Goal: Complete application form: Complete application form

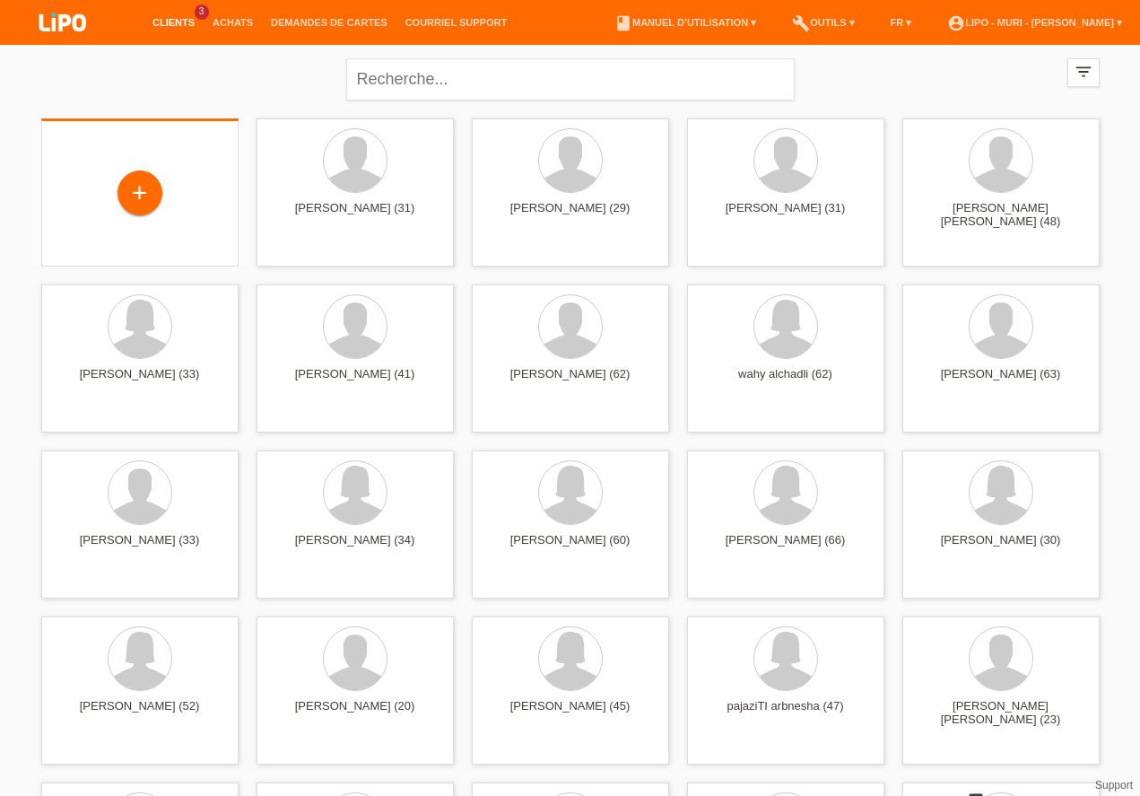
click at [113, 187] on div "+" at bounding box center [140, 194] width 169 height 48
click at [128, 189] on div "+" at bounding box center [139, 193] width 43 height 30
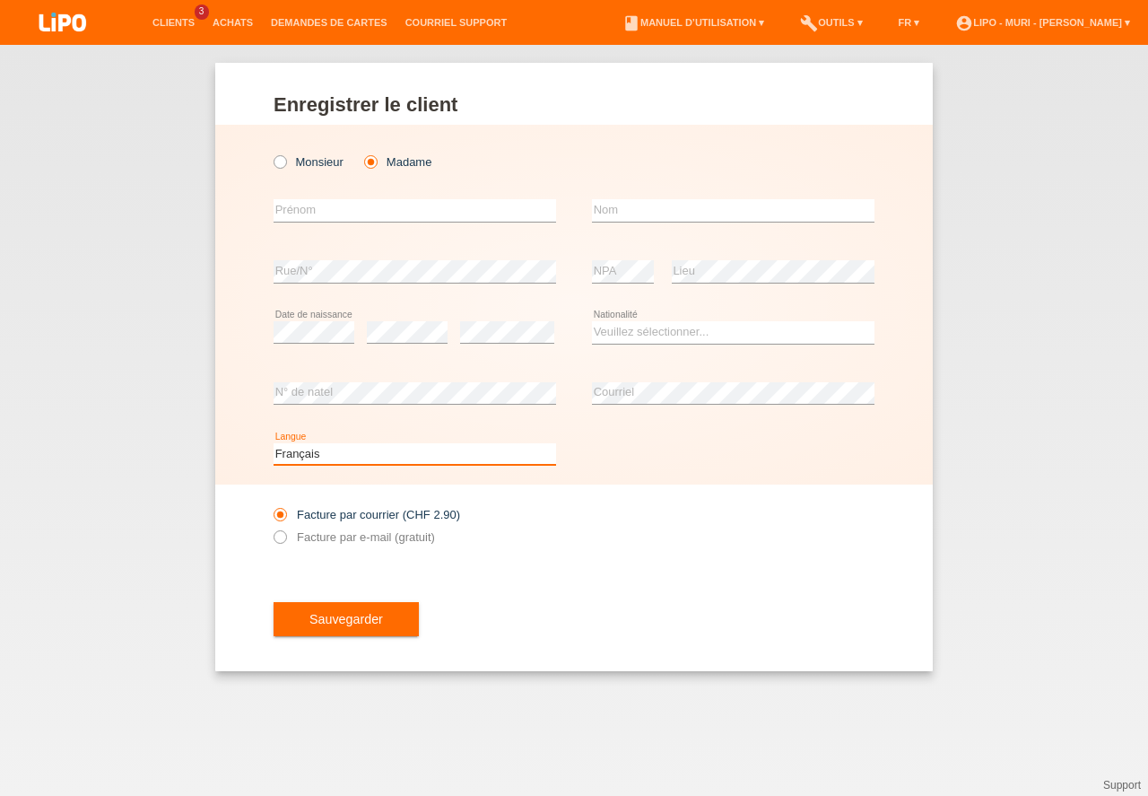
click at [387, 455] on select "Deutsch Français Italiano English" at bounding box center [415, 454] width 283 height 22
select select "de"
click at [0, 0] on option "Deutsch" at bounding box center [0, 0] width 0 height 0
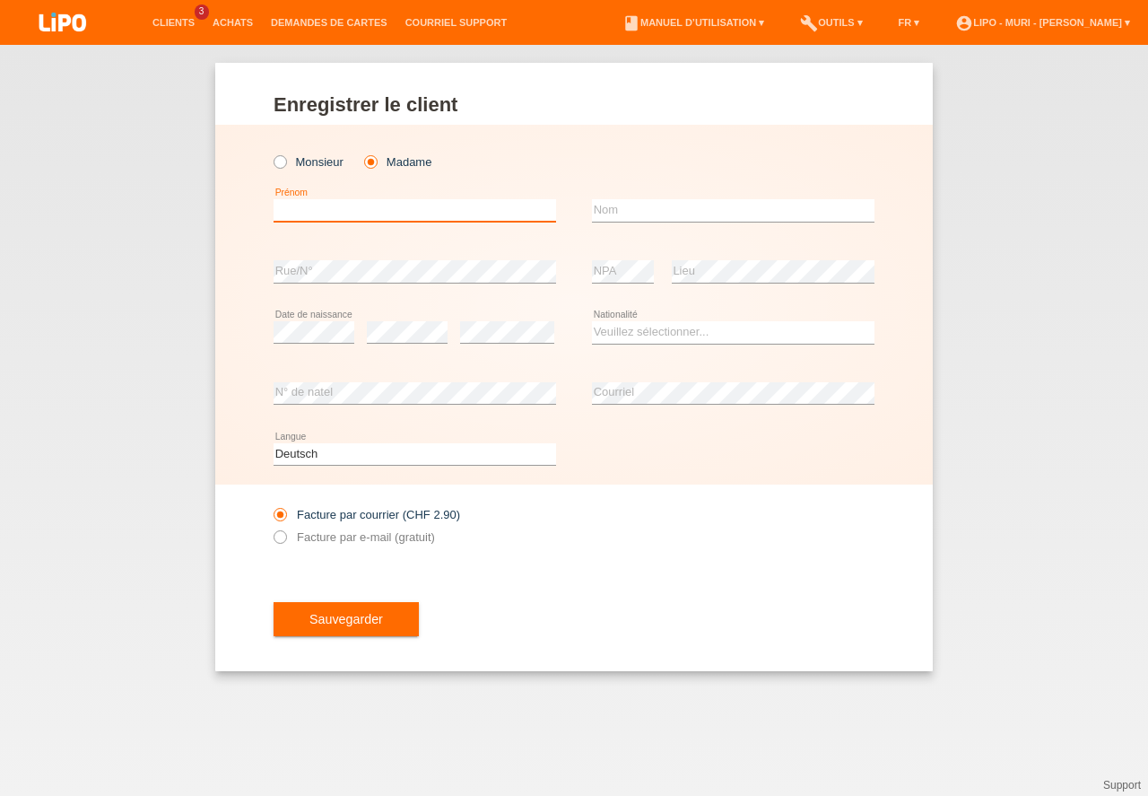
drag, startPoint x: 376, startPoint y: 213, endPoint x: 396, endPoint y: 173, distance: 44.1
click at [378, 199] on input "text" at bounding box center [415, 210] width 283 height 22
type input "sladjana"
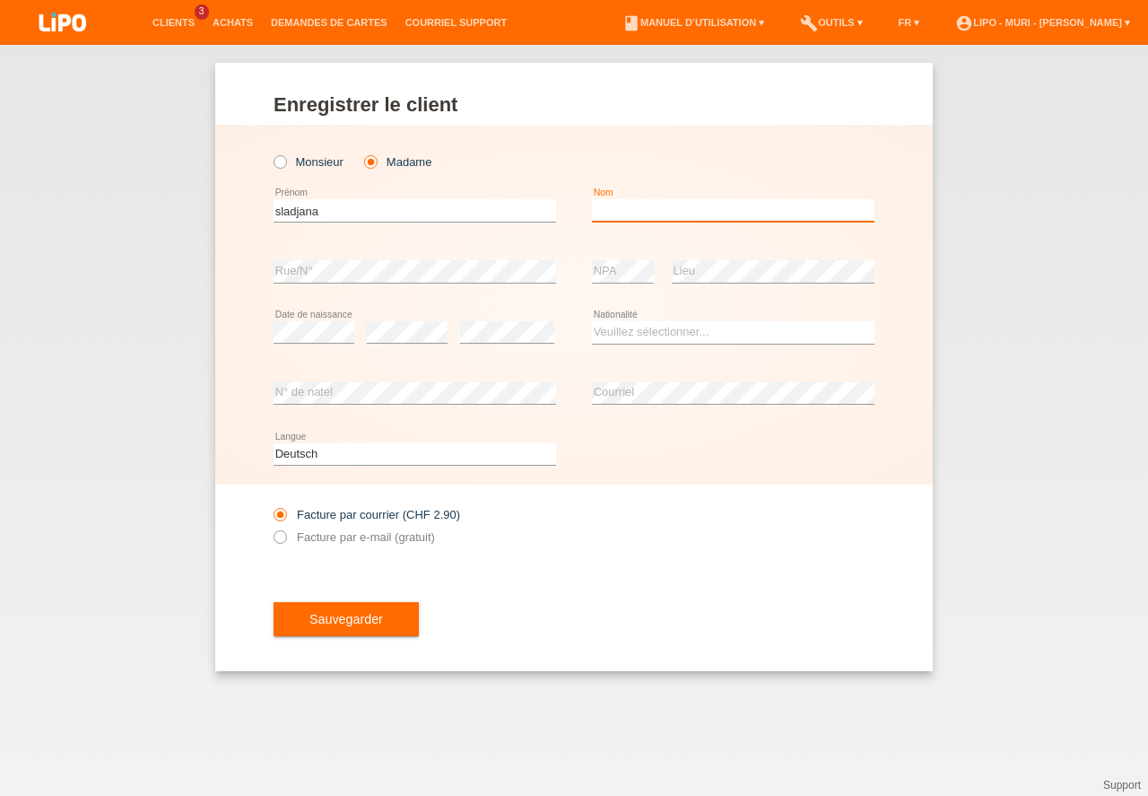
click at [612, 214] on input "text" at bounding box center [733, 210] width 283 height 22
type input "trkulja"
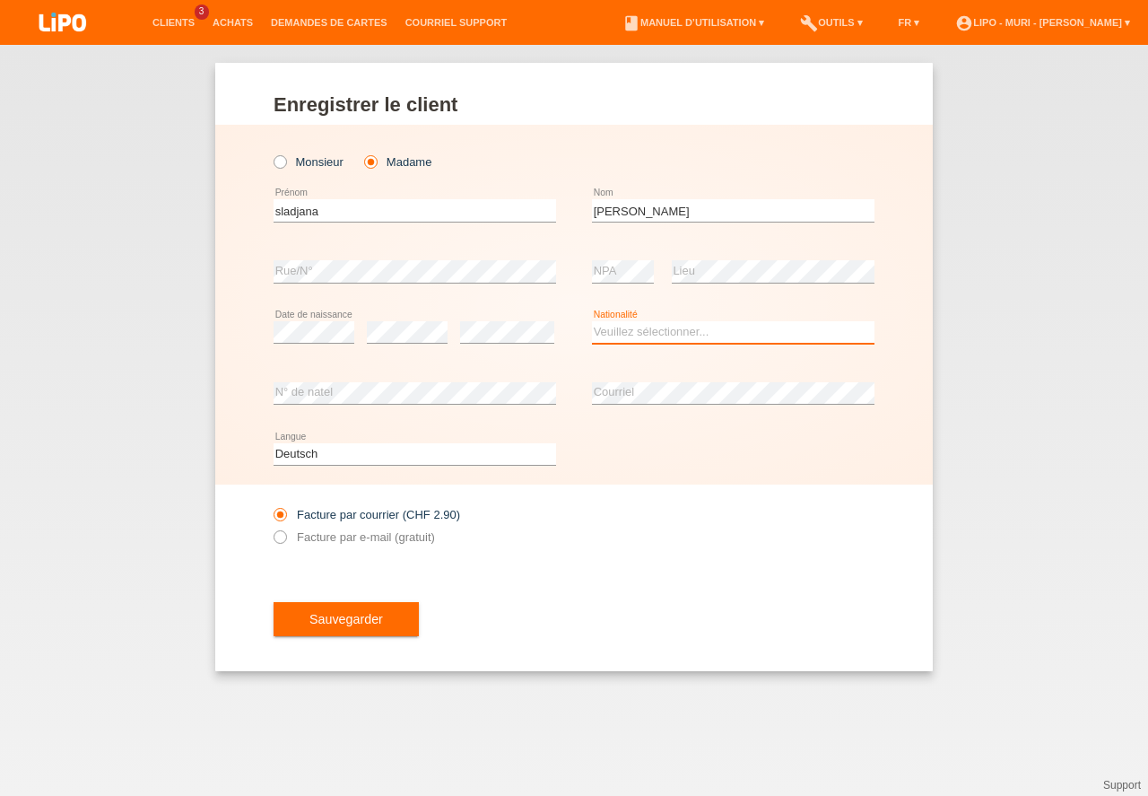
click at [615, 334] on select "Veuillez sélectionner... Suisse Allemagne Autriche Liechtenstein ------------ A…" at bounding box center [733, 332] width 283 height 22
select select "RS"
click at [0, 0] on option "Serbie" at bounding box center [0, 0] width 0 height 0
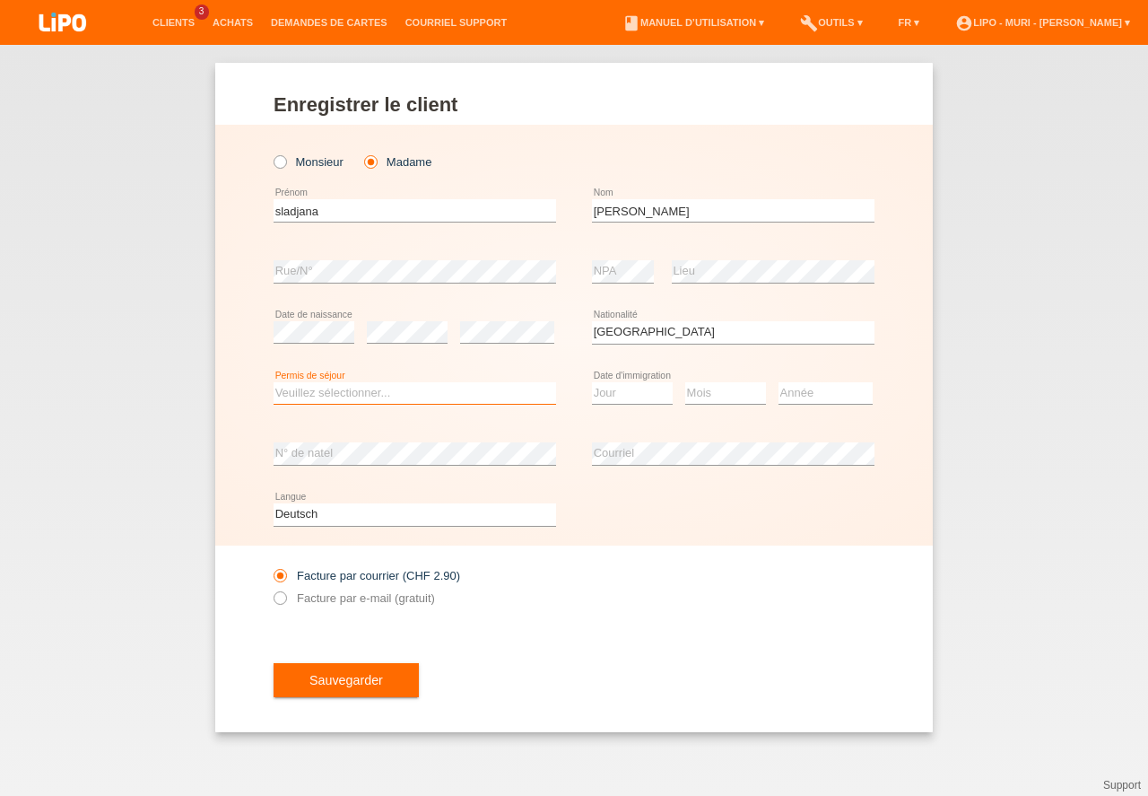
click at [372, 392] on select "Veuillez sélectionner... C B B - Statut de réfugié Autre" at bounding box center [415, 393] width 283 height 22
select select "C"
click at [0, 0] on option "C" at bounding box center [0, 0] width 0 height 0
click at [634, 393] on select "Jour 01 02 03 04 05 06 07 08 09 10 11" at bounding box center [632, 393] width 81 height 22
select select "10"
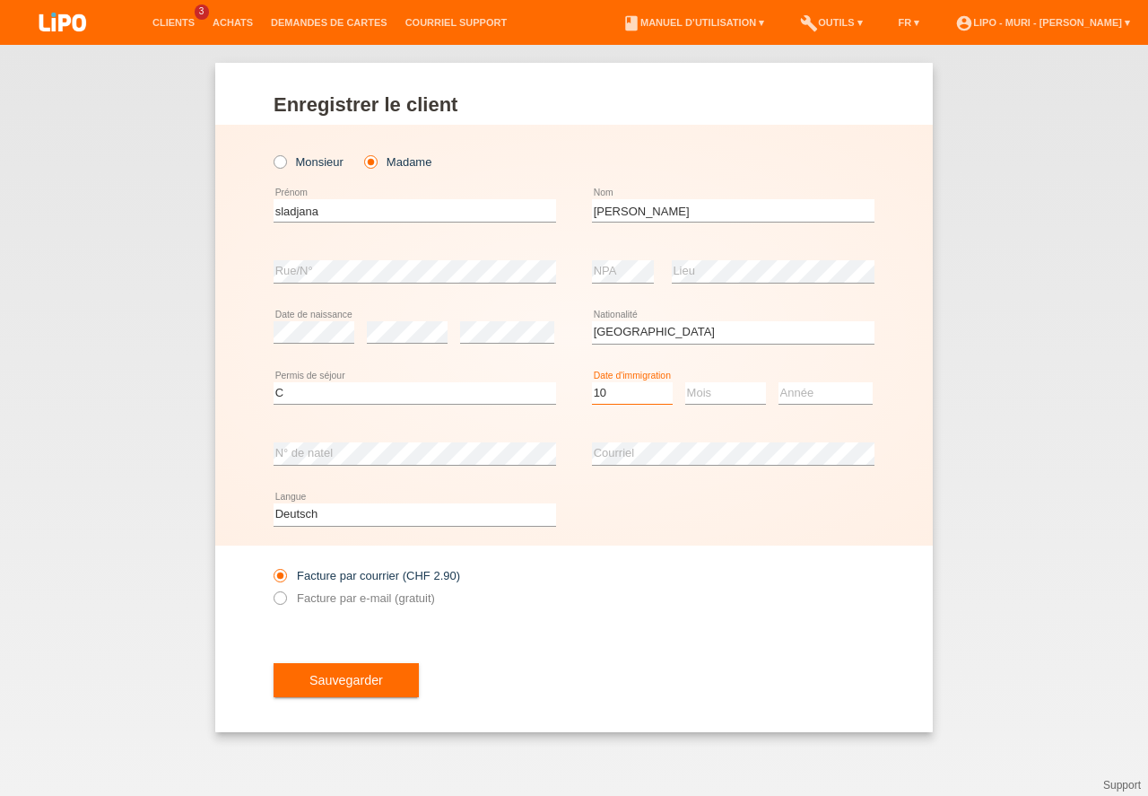
click at [0, 0] on option "10" at bounding box center [0, 0] width 0 height 0
click at [707, 397] on select "Mois 01 02 03 04 05 06 07 08 09 10 11" at bounding box center [725, 393] width 81 height 22
select select "03"
click at [0, 0] on option "03" at bounding box center [0, 0] width 0 height 0
drag, startPoint x: 792, startPoint y: 395, endPoint x: 807, endPoint y: 408, distance: 20.3
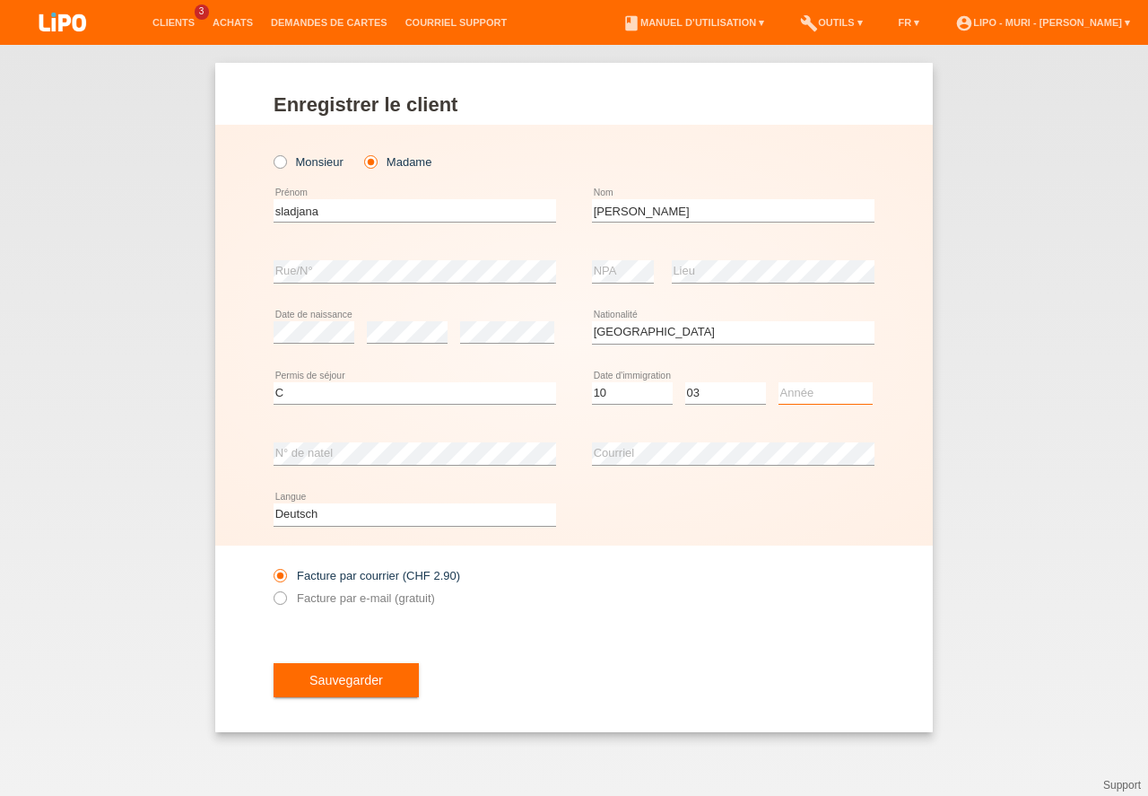
click at [796, 396] on select "Année 2025 2024 2023 2022 2021 2020 2019 2018 2017 2016 2015 2014 2013 2012 201…" at bounding box center [826, 393] width 94 height 22
select select "2007"
click at [0, 0] on option "2007" at bounding box center [0, 0] width 0 height 0
click at [332, 682] on button "Sauvegarder" at bounding box center [346, 680] width 145 height 34
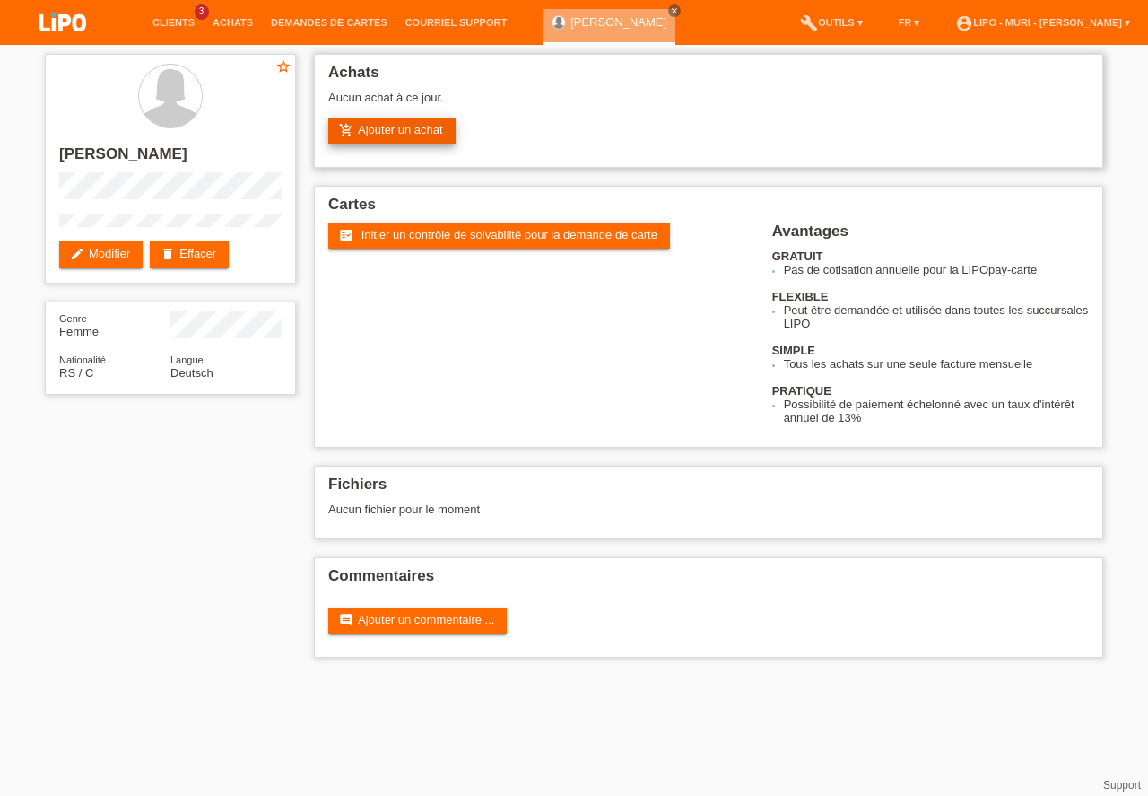
click at [404, 132] on link "add_shopping_cart Ajouter un achat" at bounding box center [391, 130] width 127 height 27
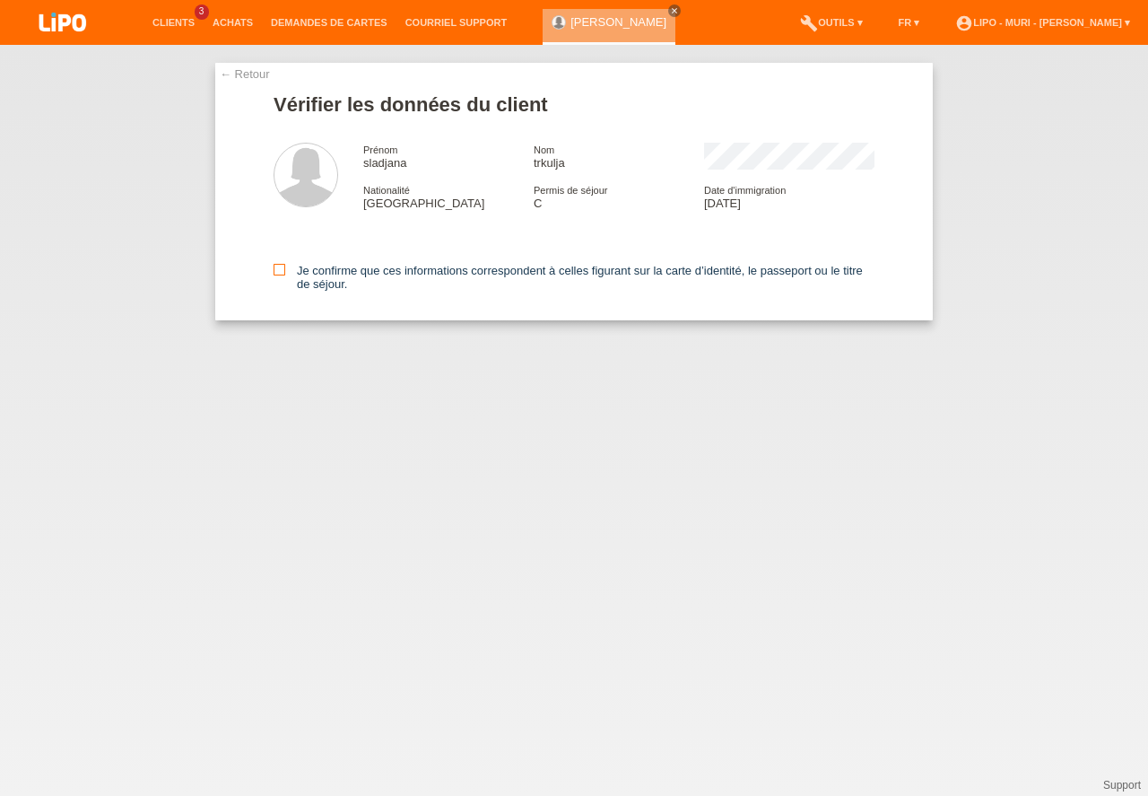
click at [285, 267] on input "Je confirme que ces informations correspondent à celles figurant sur la carte d…" at bounding box center [280, 270] width 12 height 12
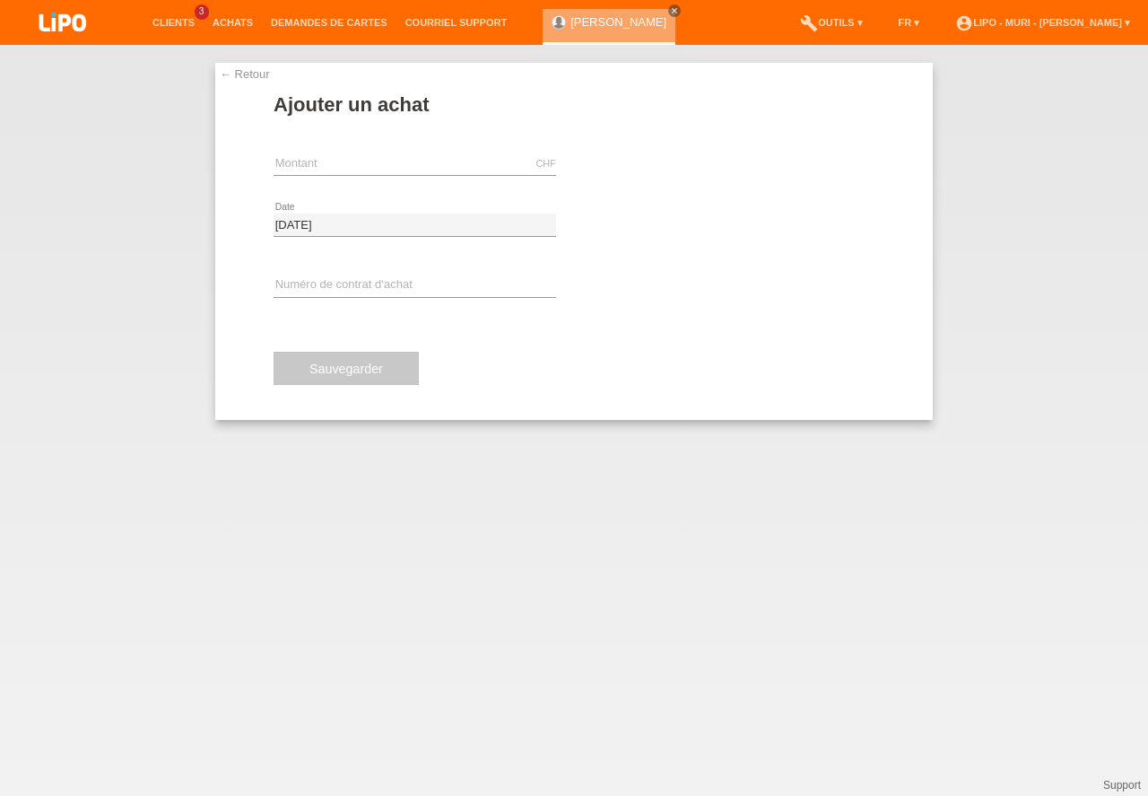
click at [378, 175] on icon at bounding box center [415, 175] width 283 height 1
click at [370, 161] on input "text" at bounding box center [415, 163] width 283 height 22
type input "469.00"
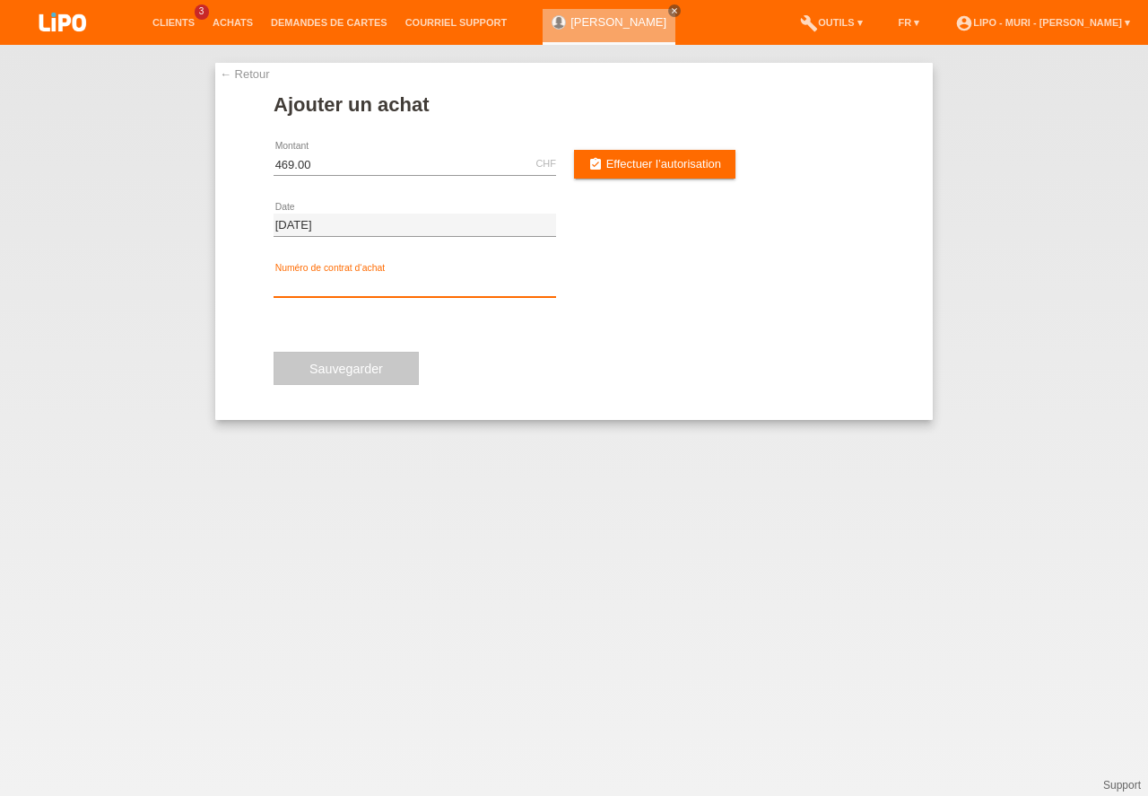
click at [324, 279] on input "text" at bounding box center [415, 285] width 283 height 22
type input "v71193"
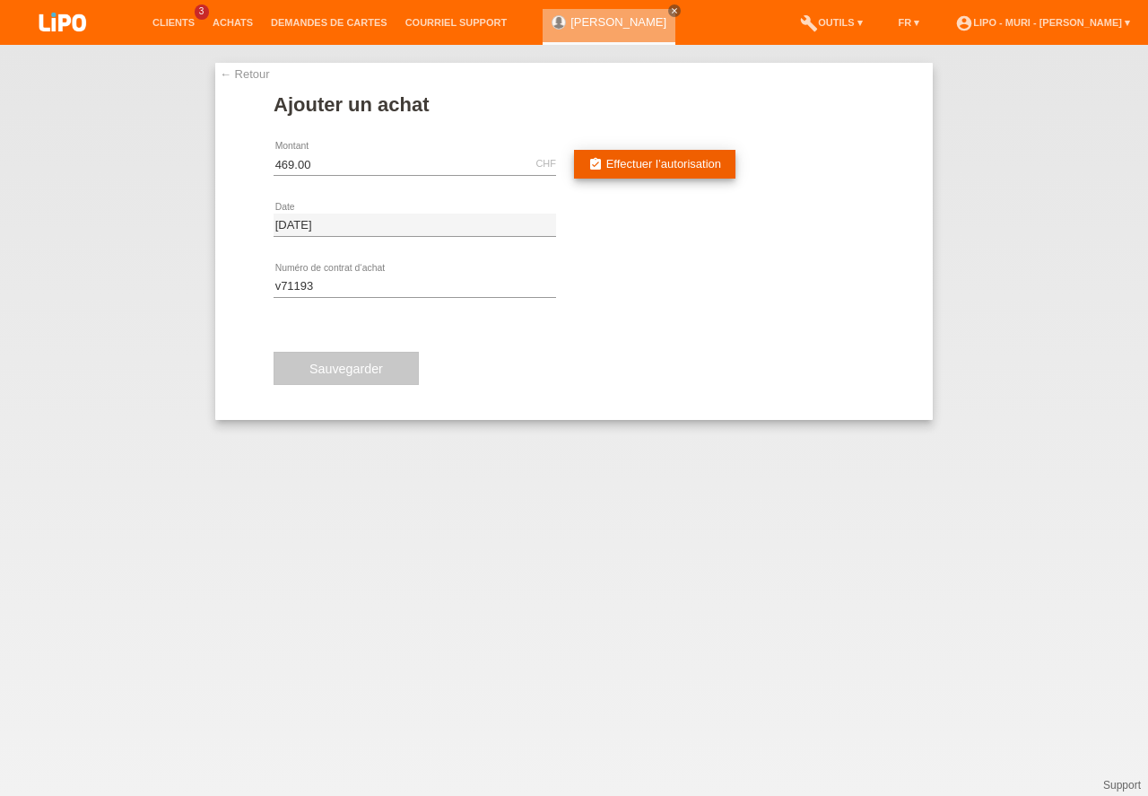
click at [645, 168] on span "Effectuer l’autorisation" at bounding box center [663, 163] width 115 height 13
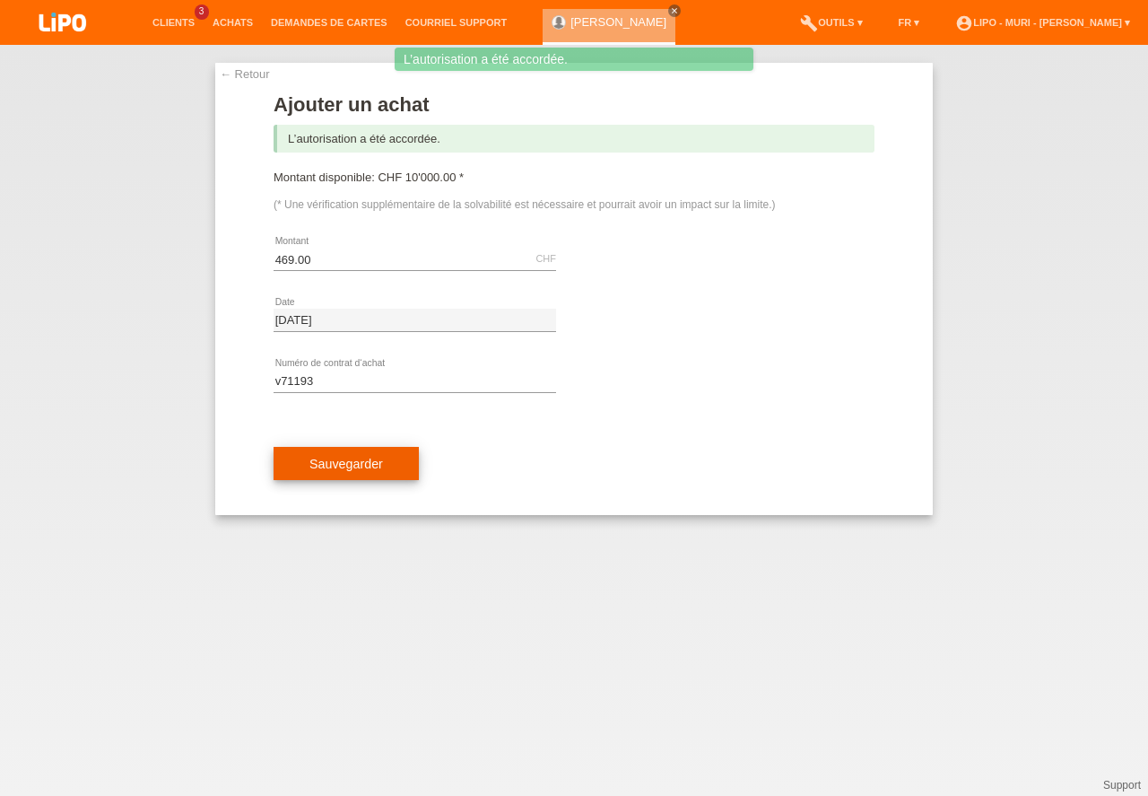
click at [358, 467] on button "Sauvegarder" at bounding box center [346, 464] width 145 height 34
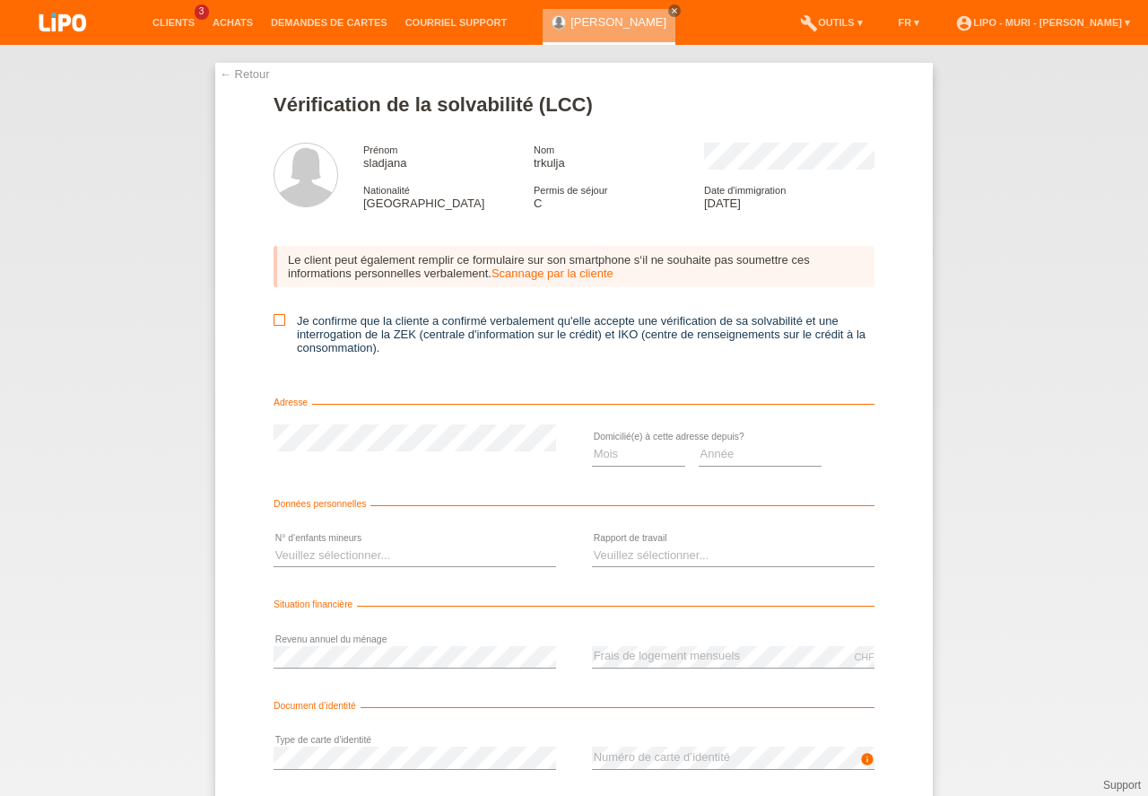
click at [278, 319] on icon at bounding box center [280, 320] width 12 height 12
click at [278, 319] on input "Je confirme que la cliente a confirmé verbalement qu'elle accepte une vérificat…" at bounding box center [280, 320] width 12 height 12
checkbox input "true"
click at [626, 451] on select "Mois 01 02 03 04 05 06 07 08 09 10" at bounding box center [638, 454] width 93 height 22
select select "10"
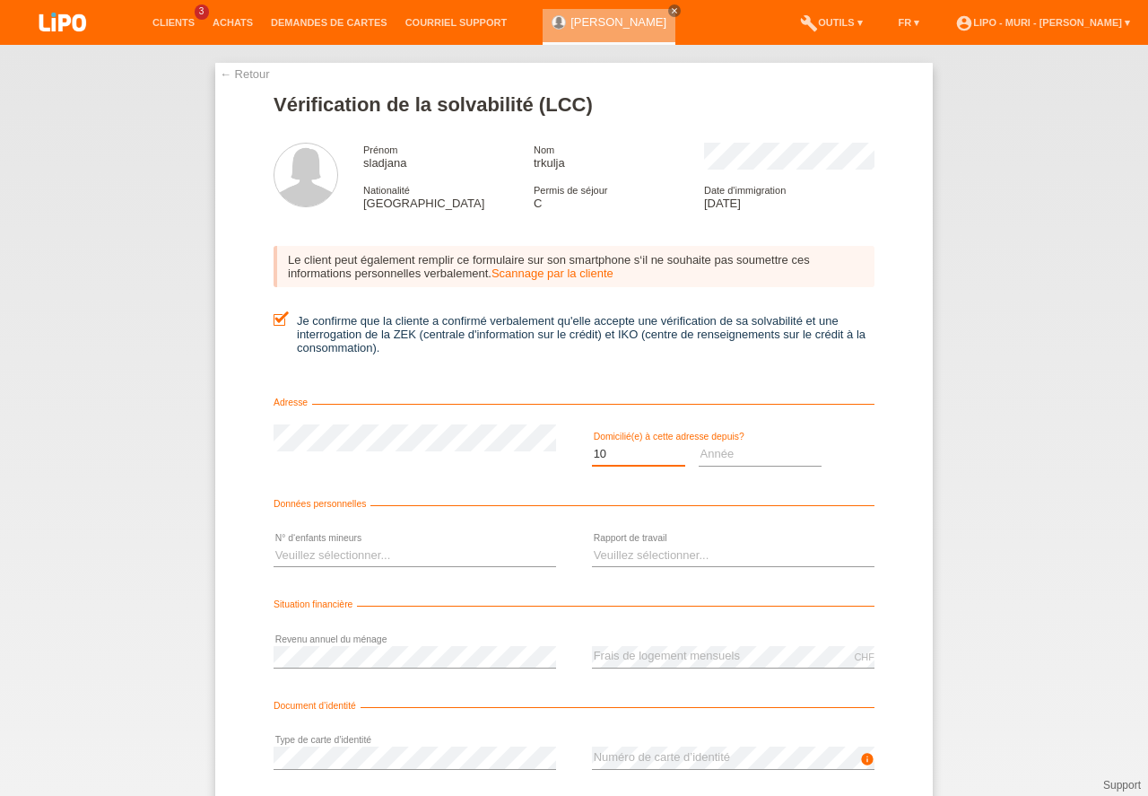
click at [0, 0] on option "10" at bounding box center [0, 0] width 0 height 0
click at [712, 465] on select "Année 2025 2024 2023 2022 2021 2020 2019 2018 2017 2016 2015 2014 2013 2012 201…" at bounding box center [761, 454] width 124 height 22
select select "2019"
click at [0, 0] on option "2019" at bounding box center [0, 0] width 0 height 0
click at [369, 553] on select "Veuillez sélectionner... 0 1 2 3 4 5 6 7 8 9" at bounding box center [415, 555] width 283 height 22
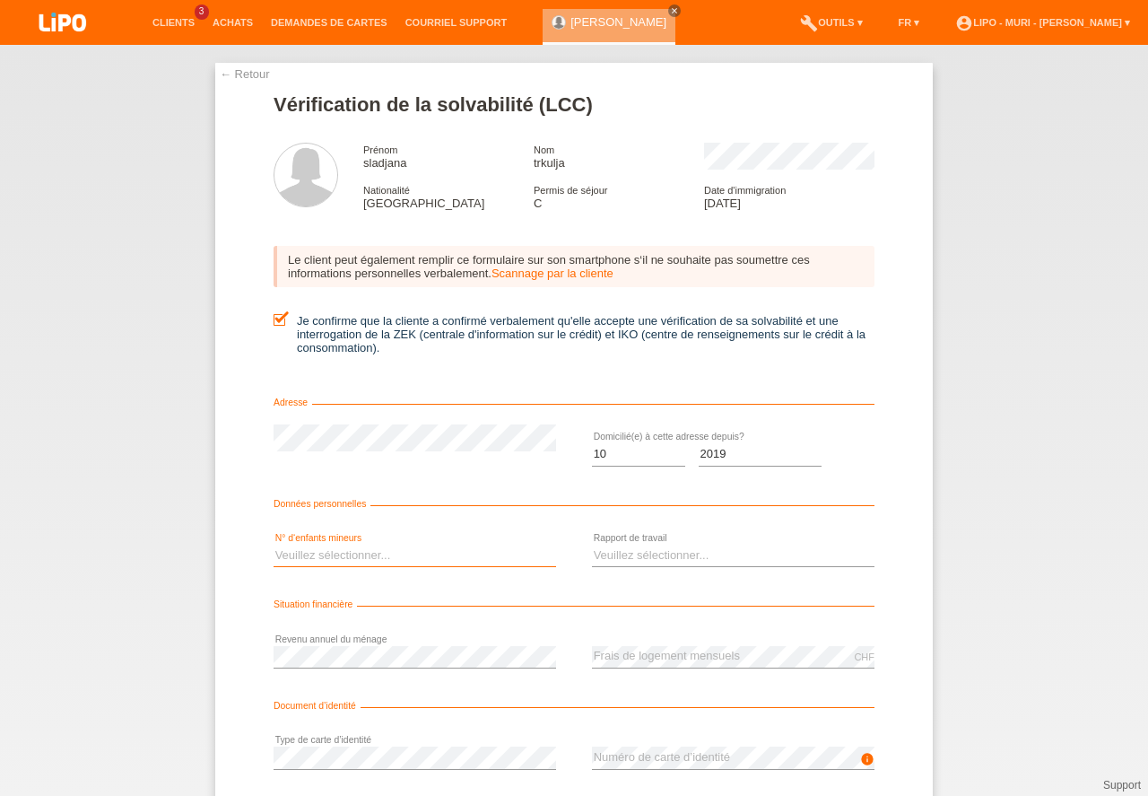
select select "1"
click at [0, 0] on option "1" at bounding box center [0, 0] width 0 height 0
click at [611, 549] on select "Veuillez sélectionner... A durée indéterminée A durée déterminée Apprenti/étudi…" at bounding box center [733, 555] width 283 height 22
select select "UNLIMITED"
click at [0, 0] on option "A durée indéterminée" at bounding box center [0, 0] width 0 height 0
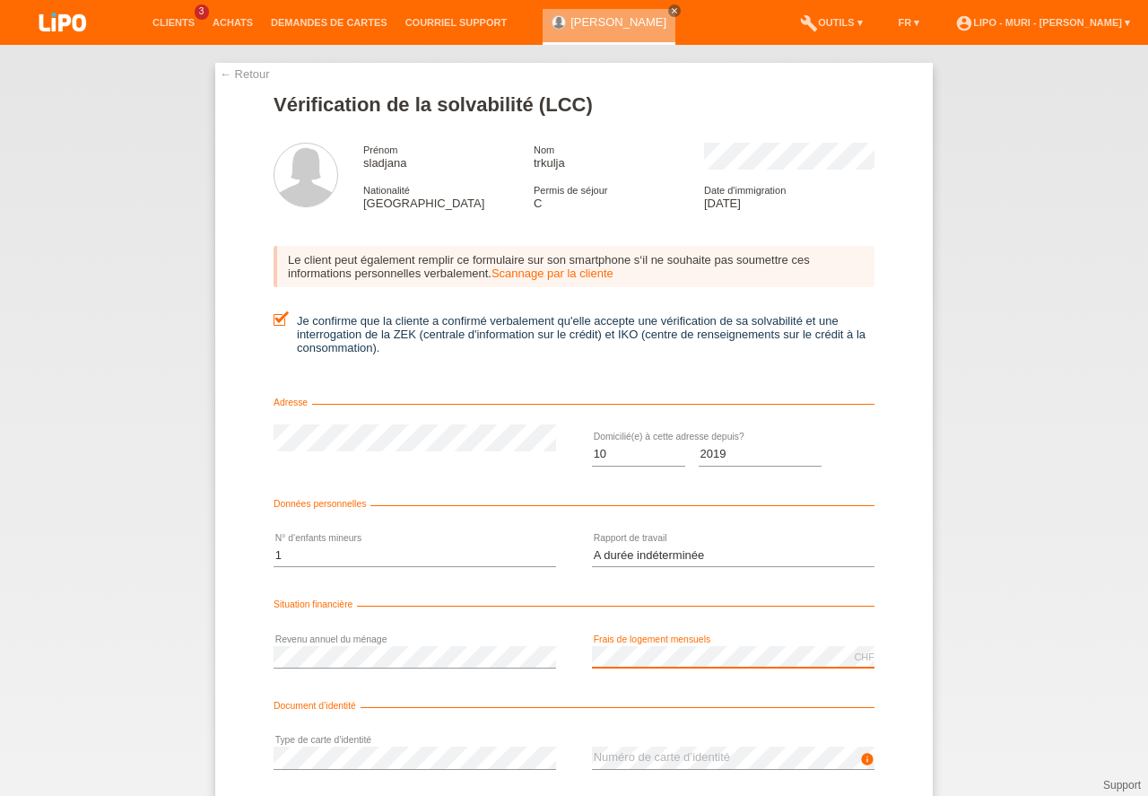
drag, startPoint x: 1147, startPoint y: 650, endPoint x: 1145, endPoint y: 661, distance: 10.9
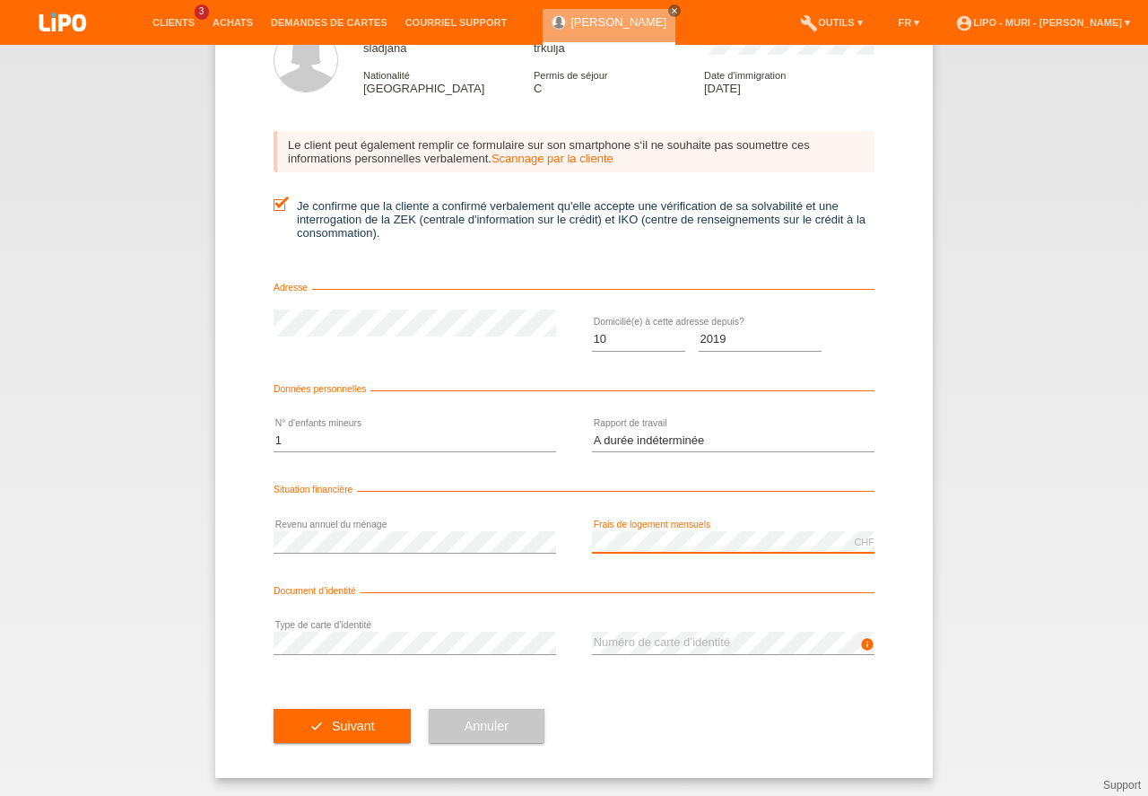
drag, startPoint x: 1147, startPoint y: 769, endPoint x: 1147, endPoint y: 831, distance: 61.9
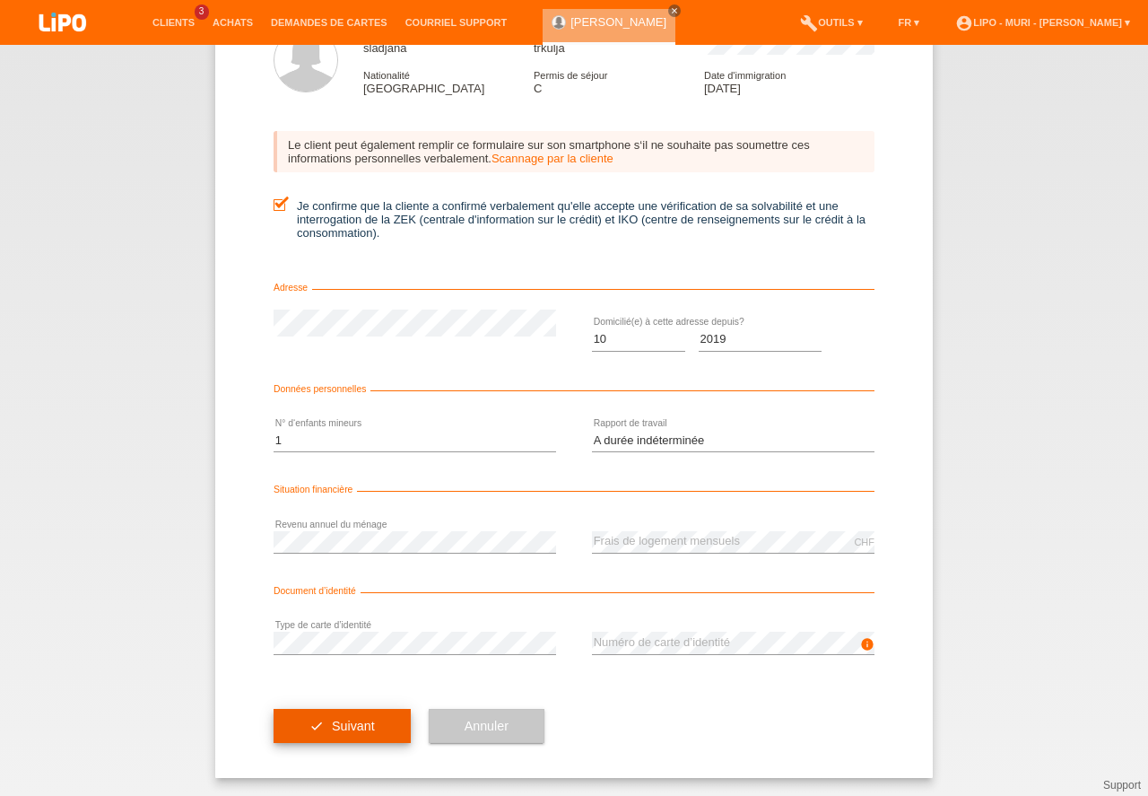
click at [305, 723] on button "check Suivant" at bounding box center [342, 726] width 137 height 34
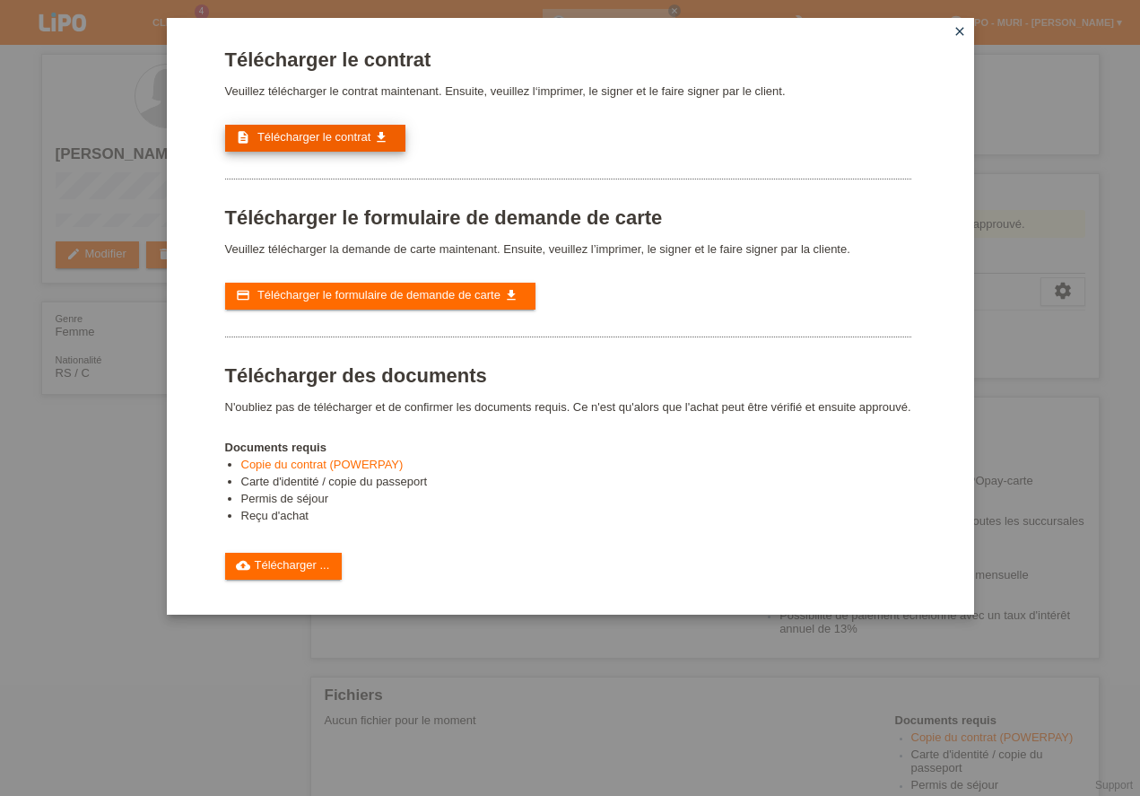
click at [361, 139] on span "Télécharger le contrat" at bounding box center [313, 136] width 113 height 13
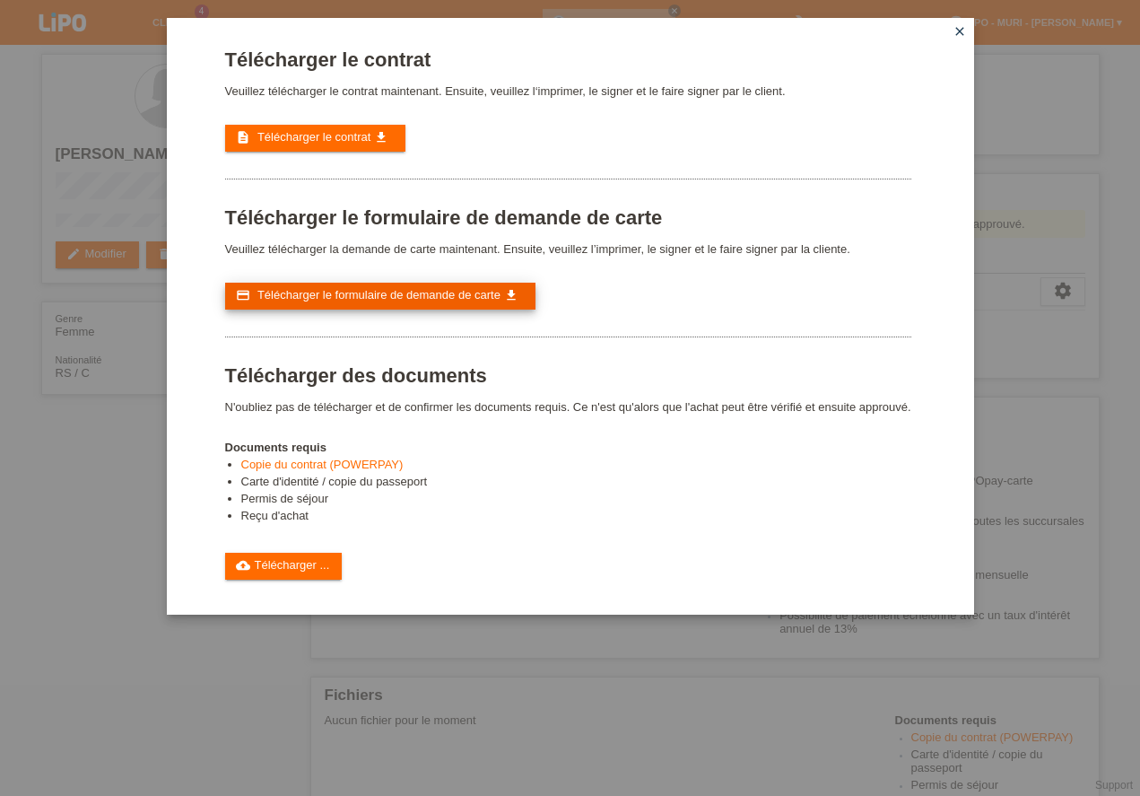
click at [354, 288] on link "credit_card Télécharger le formulaire de demande de carte get_app" at bounding box center [380, 296] width 310 height 27
click at [596, 526] on li "Reçu d'achat" at bounding box center [576, 517] width 670 height 17
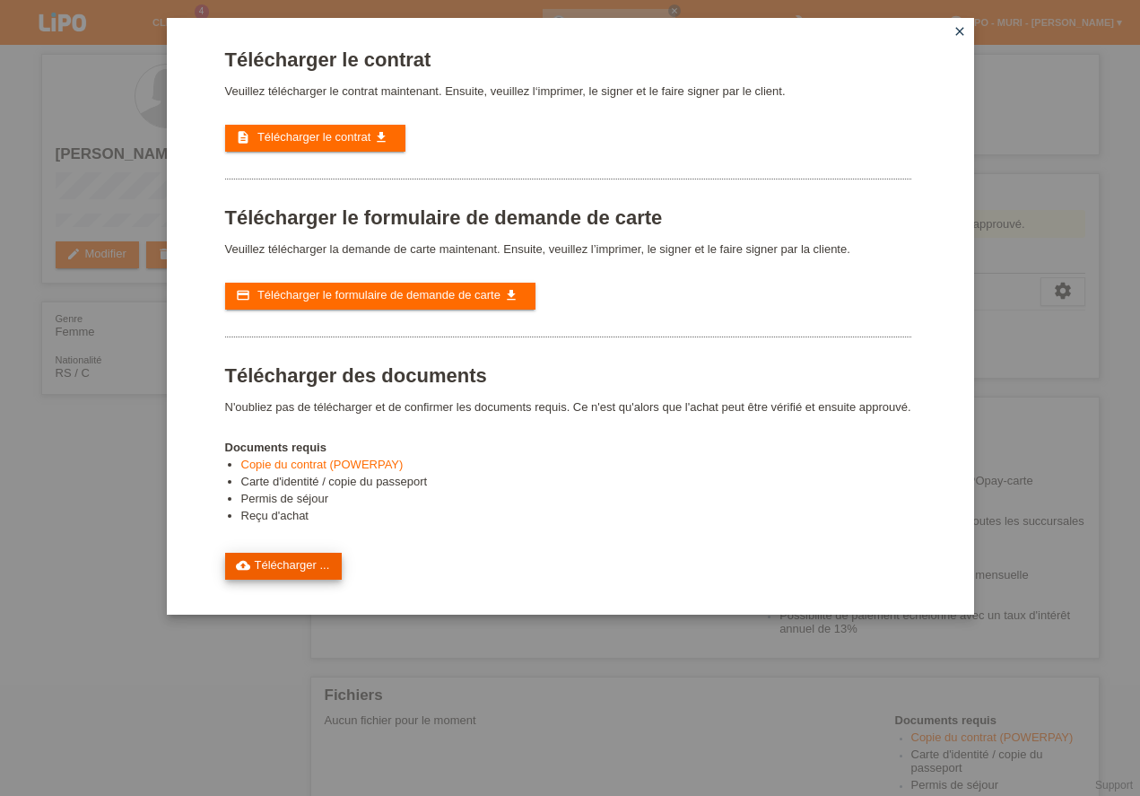
click at [291, 567] on link "cloud_upload Télécharger ..." at bounding box center [283, 566] width 117 height 27
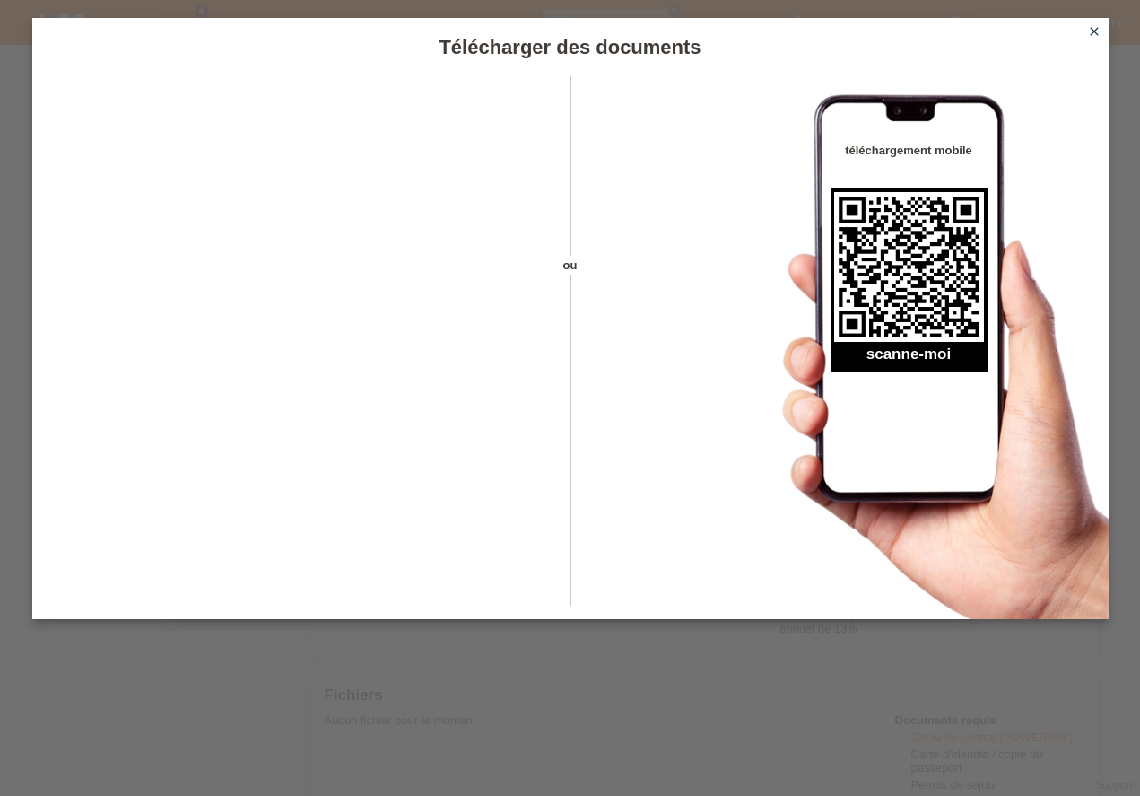
scroll to position [353, 0]
click at [1093, 29] on icon "close" at bounding box center [1094, 31] width 14 height 14
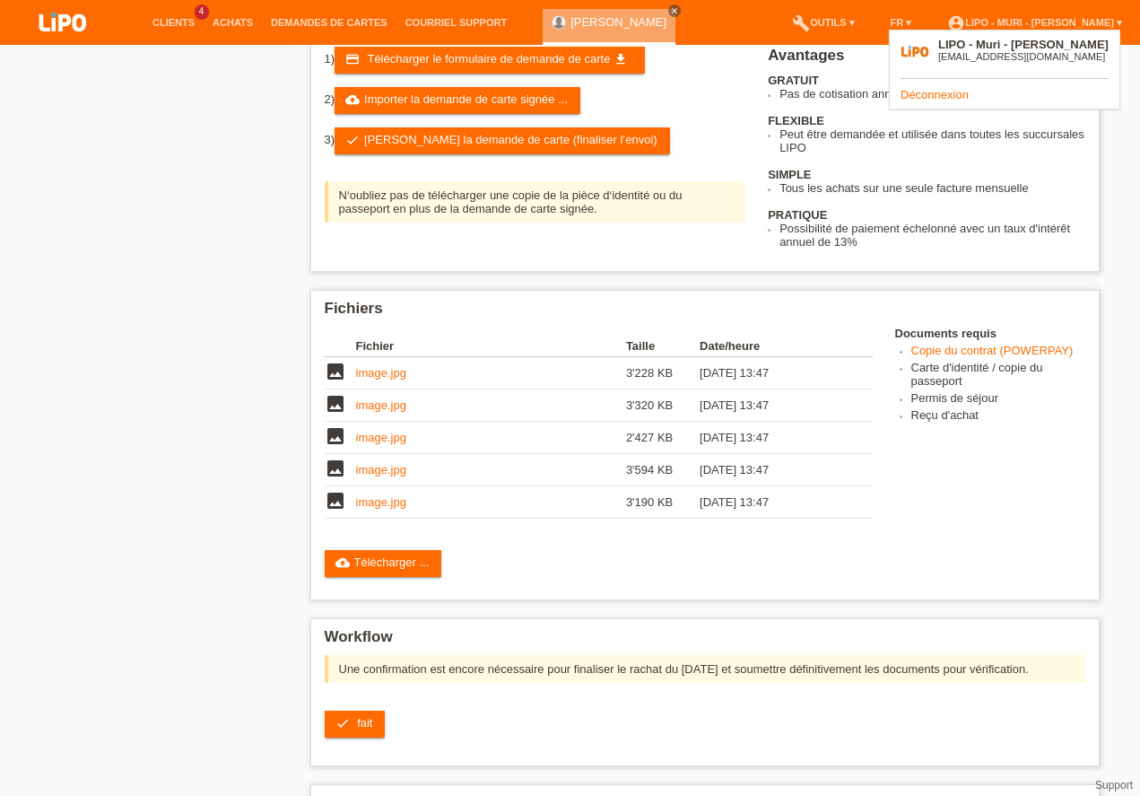
scroll to position [353, 0]
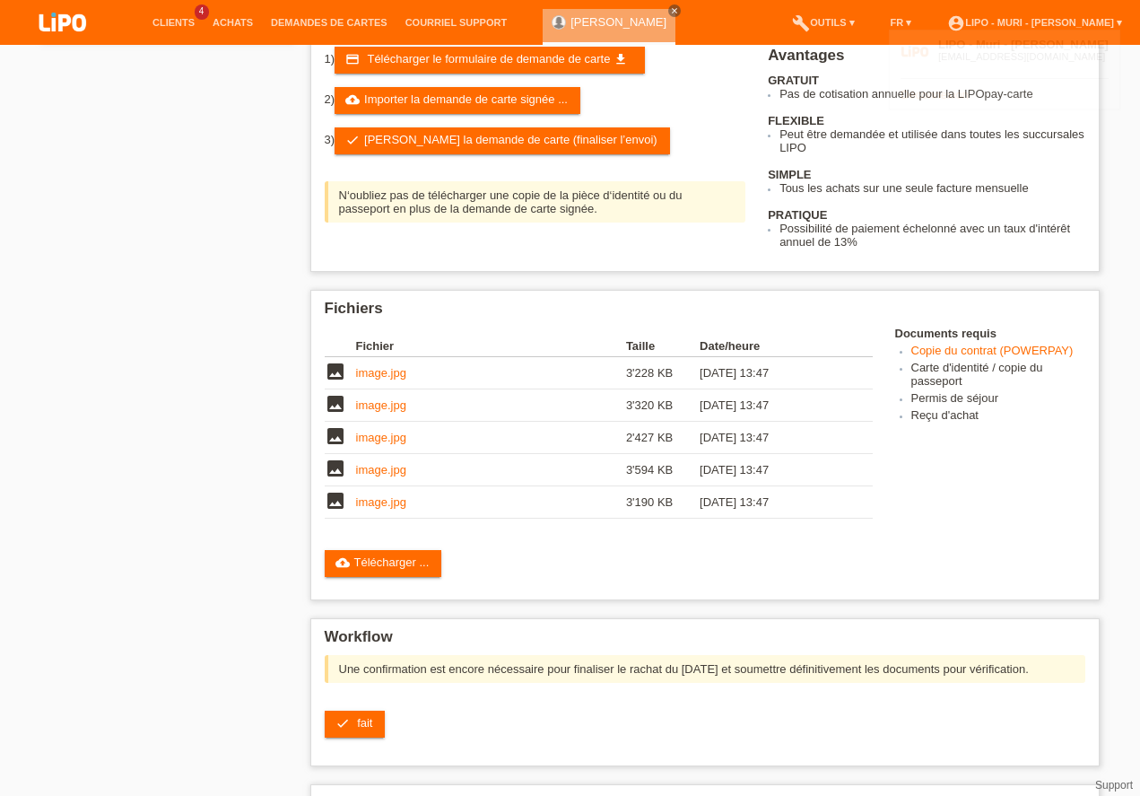
click at [367, 722] on span "fait" at bounding box center [364, 722] width 15 height 13
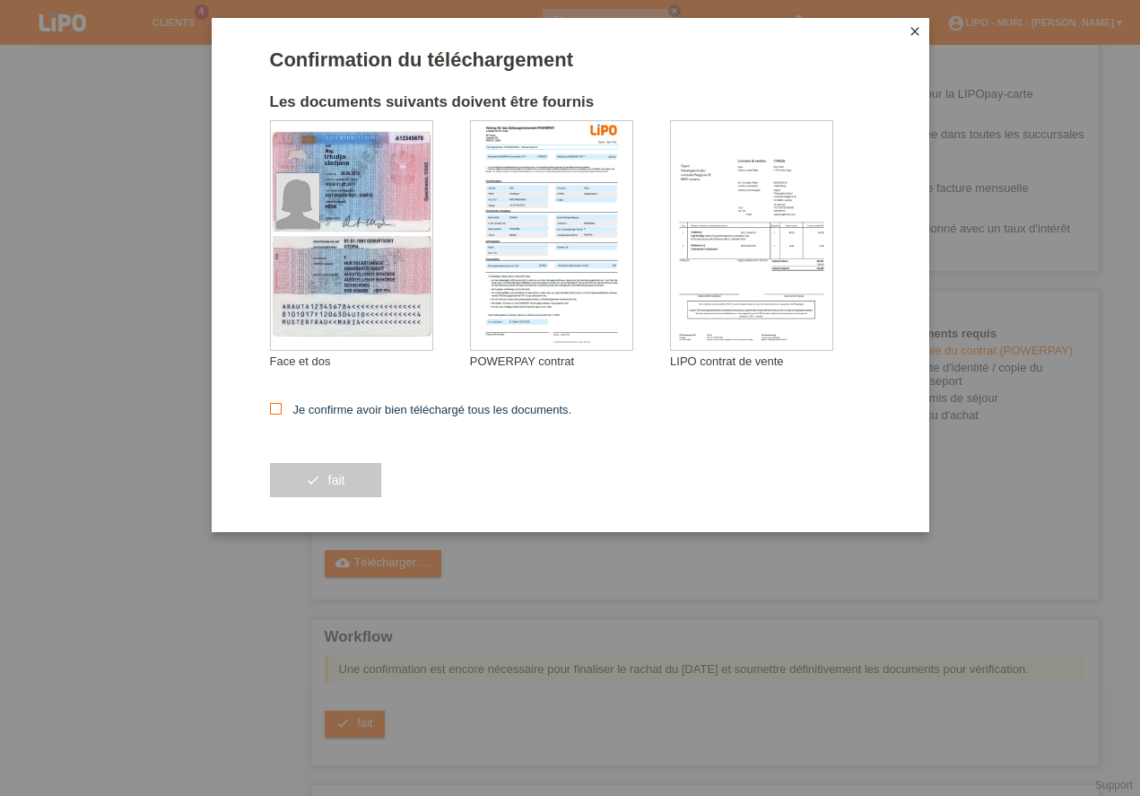
click at [280, 409] on icon at bounding box center [276, 409] width 12 height 12
click at [280, 409] on input "Je confirme avoir bien téléchargé tous les documents." at bounding box center [276, 409] width 12 height 12
checkbox input "true"
click at [321, 487] on button "check fait" at bounding box center [325, 480] width 111 height 34
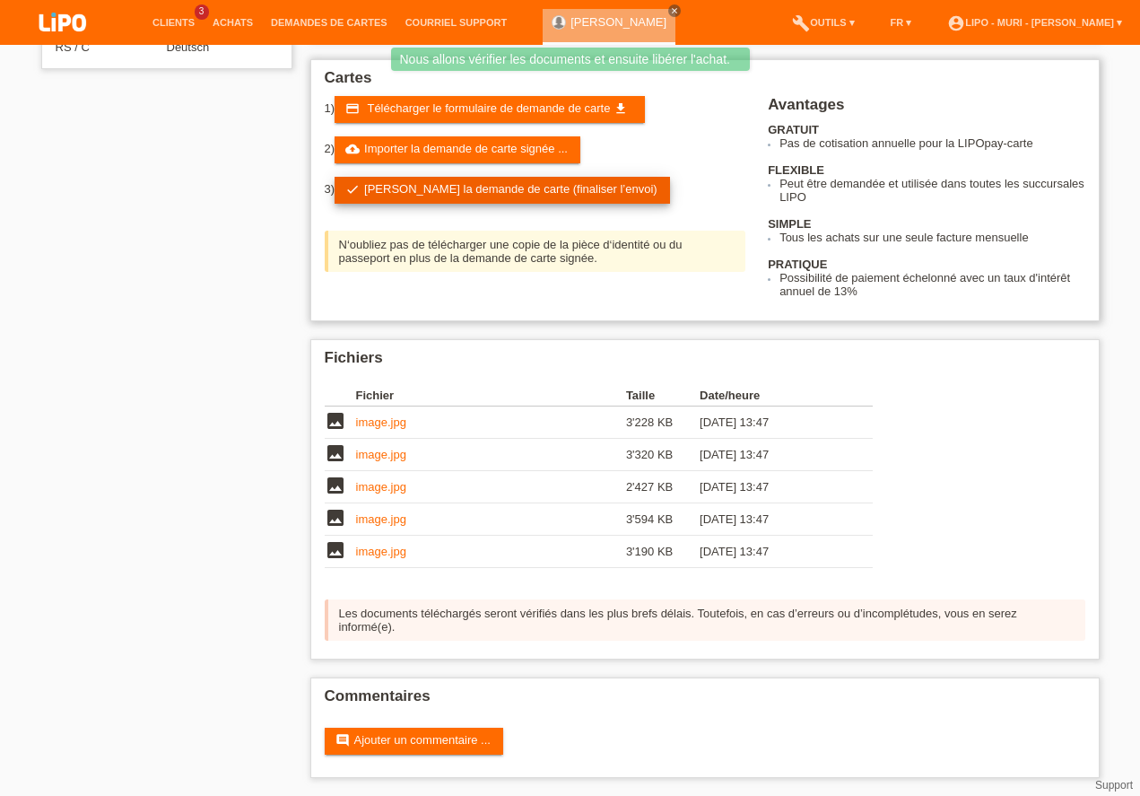
scroll to position [326, 0]
click at [399, 196] on link "check Soumettre la demande de carte (finaliser l’envoi)" at bounding box center [502, 190] width 335 height 27
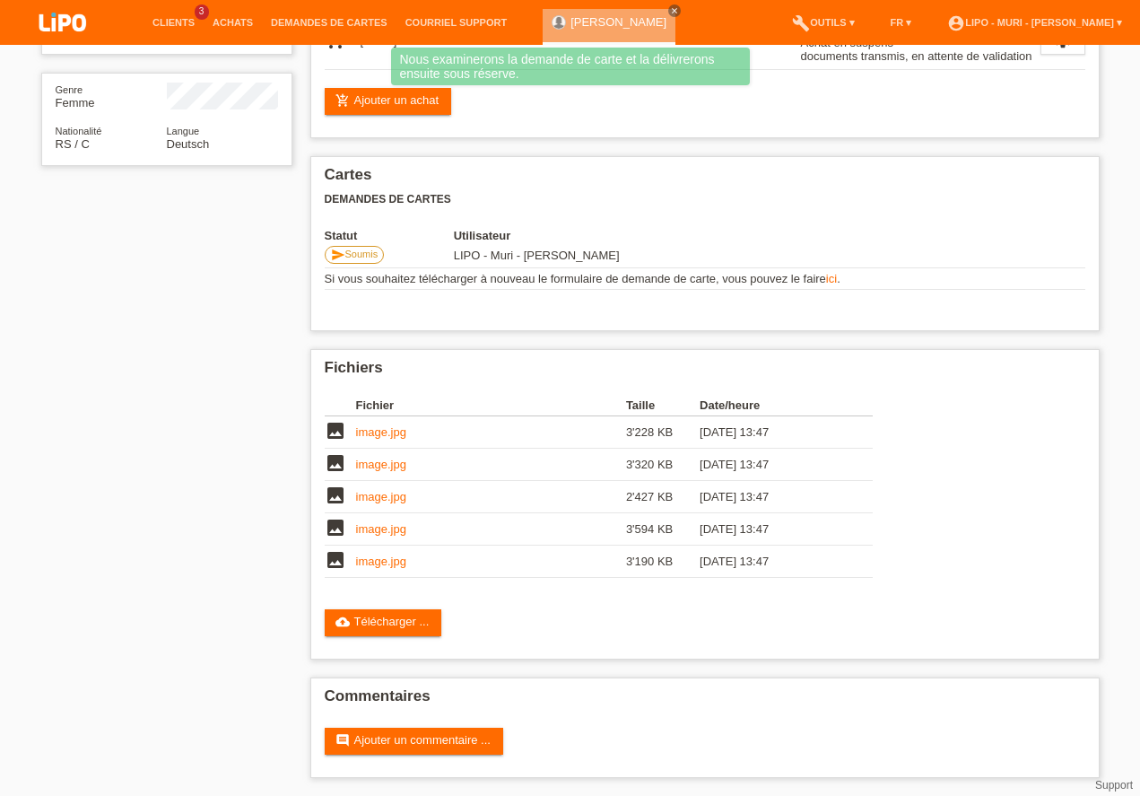
scroll to position [229, 0]
click at [209, 350] on div "star_border sladjana trkulja edit Modifier delete Effacer Genre Femme Nationali…" at bounding box center [570, 305] width 1076 height 979
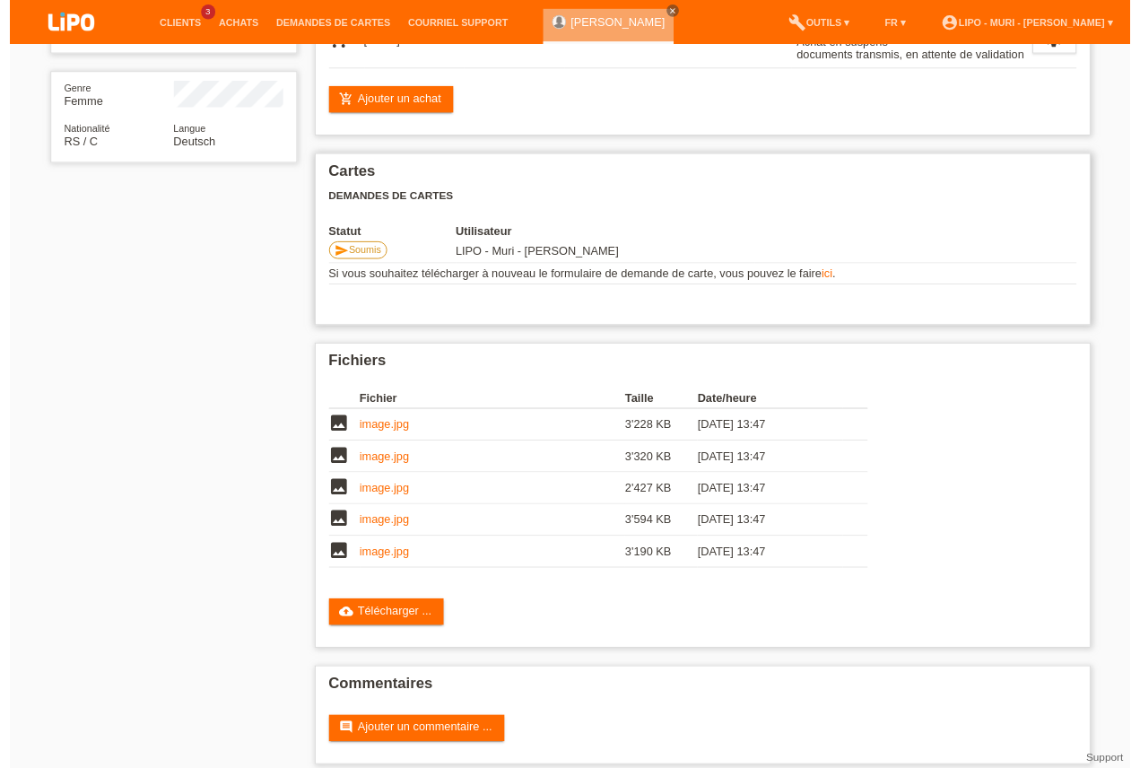
scroll to position [257, 0]
